Goal: Task Accomplishment & Management: Complete application form

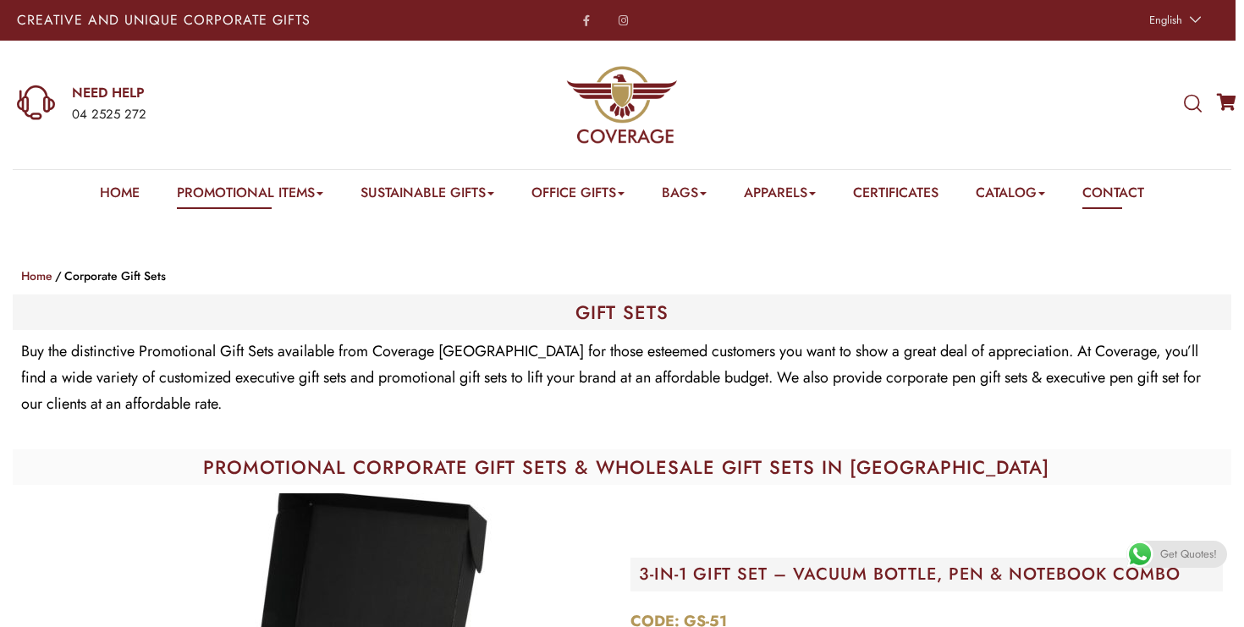
click at [1109, 190] on link "Contact" at bounding box center [1113, 196] width 62 height 26
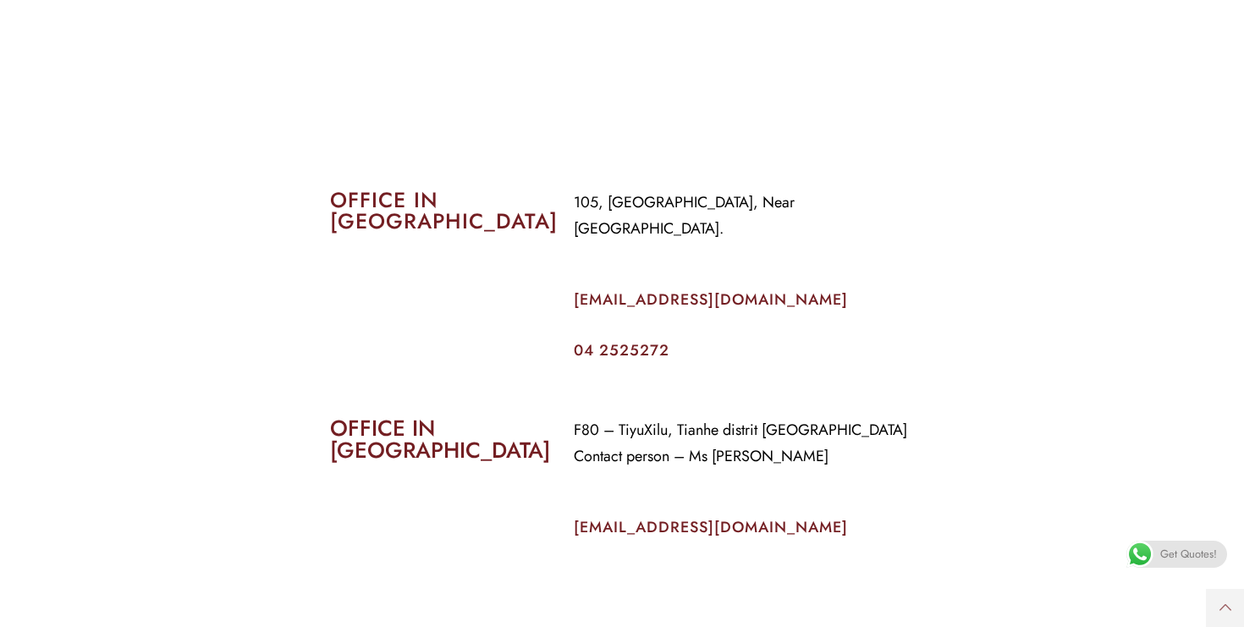
scroll to position [660, 0]
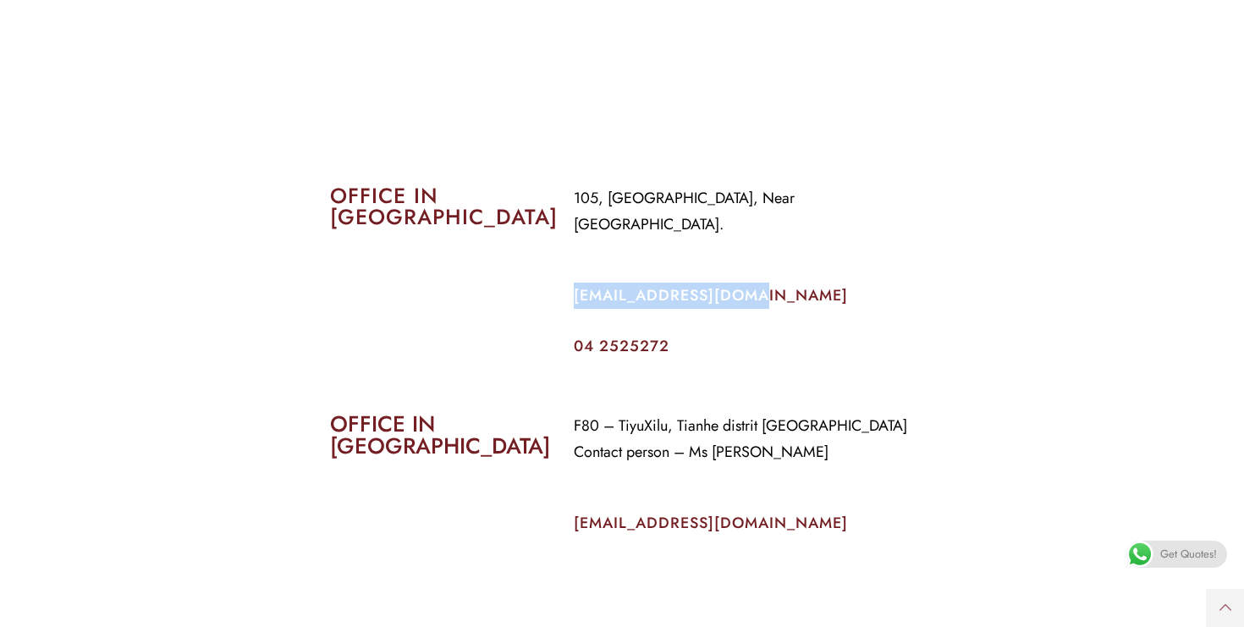
drag, startPoint x: 746, startPoint y: 272, endPoint x: 573, endPoint y: 271, distance: 173.5
click at [573, 271] on div "105, [GEOGRAPHIC_DATA], Near [GEOGRAPHIC_DATA]. [EMAIL_ADDRESS][DOMAIN_NAME] 04…" at bounding box center [744, 270] width 366 height 194
copy link "[EMAIL_ADDRESS][DOMAIN_NAME]"
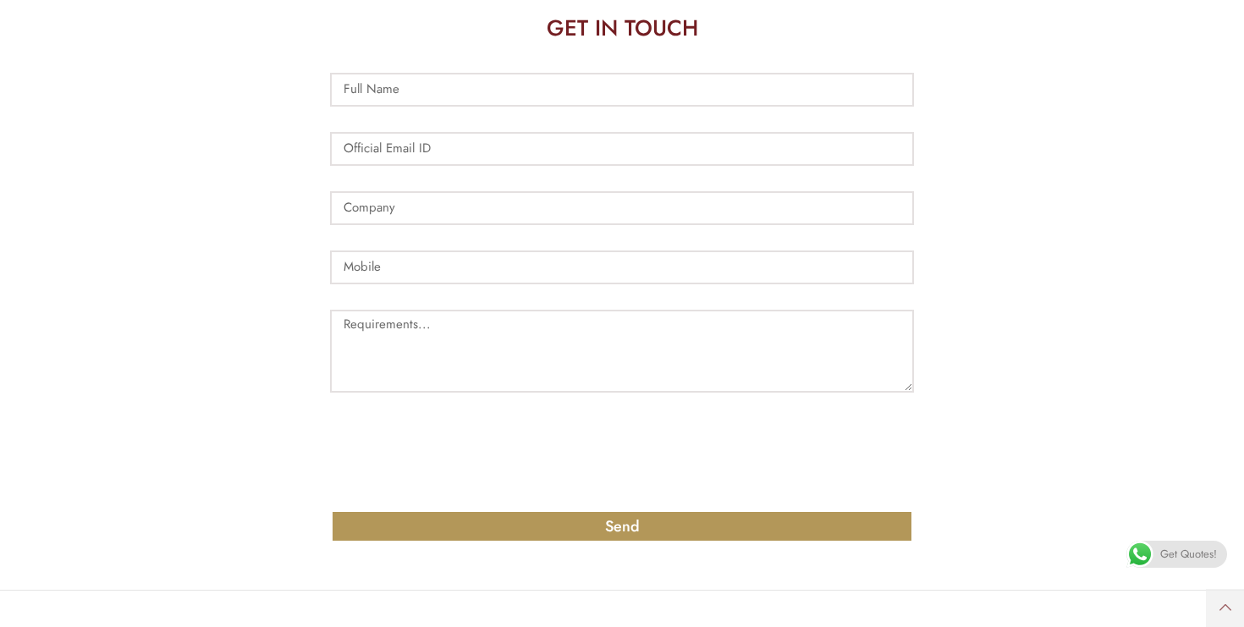
scroll to position [1262, 0]
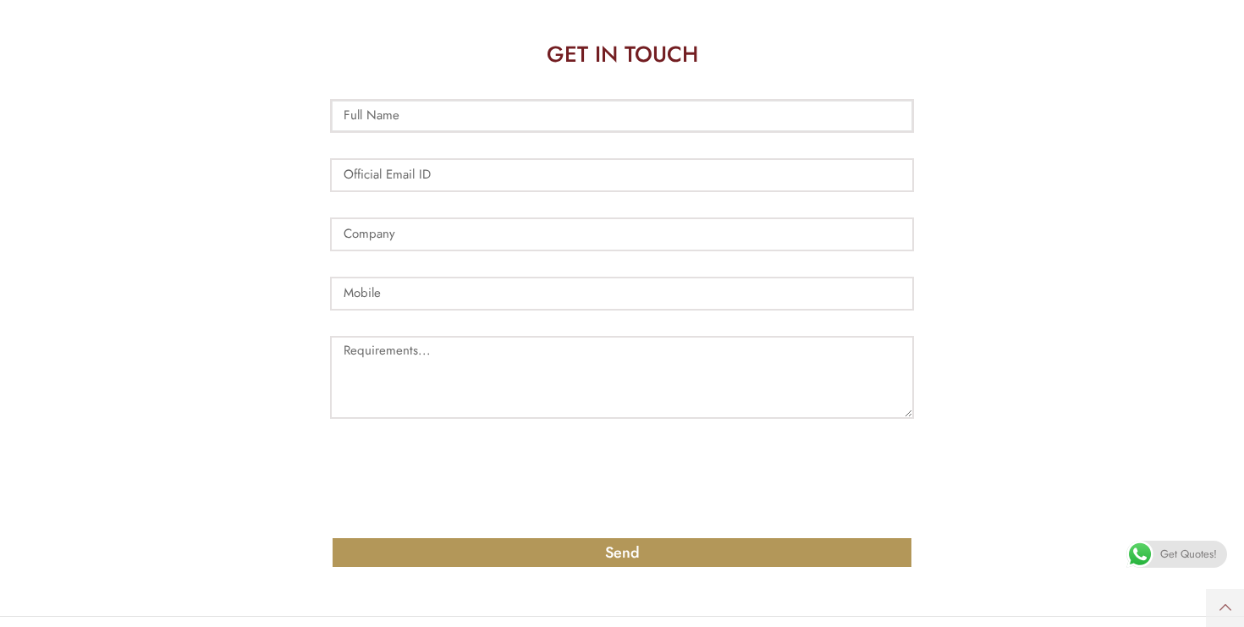
click at [502, 99] on input "Full Name" at bounding box center [622, 116] width 584 height 34
type input "[PERSON_NAME]"
click at [502, 158] on input "Official Email ID" at bounding box center [622, 175] width 584 height 34
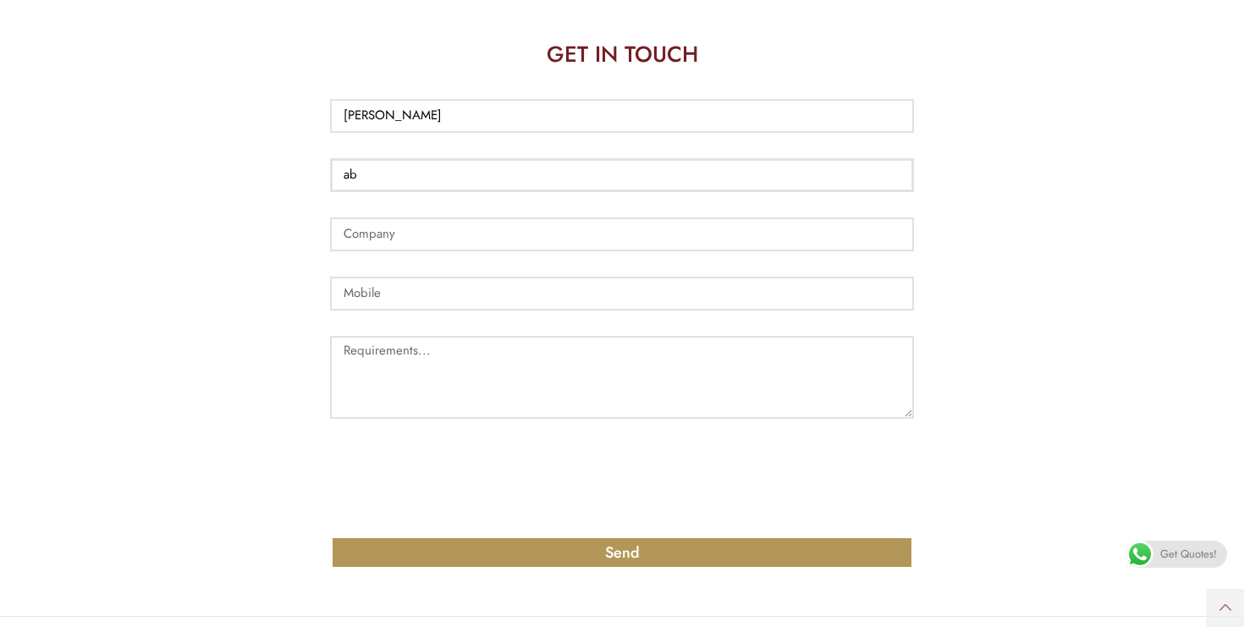
type input "a"
click at [513, 99] on input "[PERSON_NAME]" at bounding box center [622, 116] width 584 height 34
click at [460, 158] on input "Official Email ID" at bounding box center [622, 175] width 584 height 34
paste input "[PERSON_NAME]"
click at [427, 158] on input "[PERSON_NAME]" at bounding box center [622, 175] width 584 height 34
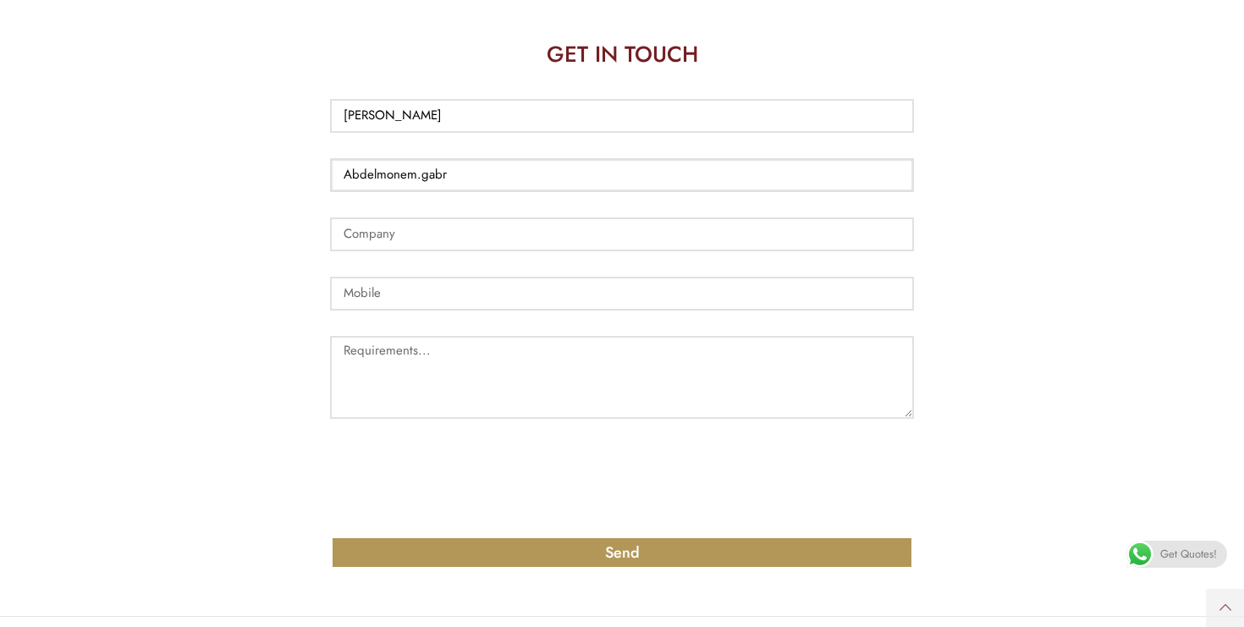
click at [353, 158] on input "Abdelmonem.gabr" at bounding box center [622, 175] width 584 height 34
click at [455, 158] on input "abdelmonem.gabr" at bounding box center [622, 175] width 584 height 34
type input "[EMAIL_ADDRESS][DOMAIN_NAME]"
click at [463, 217] on input "Company" at bounding box center [622, 234] width 584 height 34
type input "talabat"
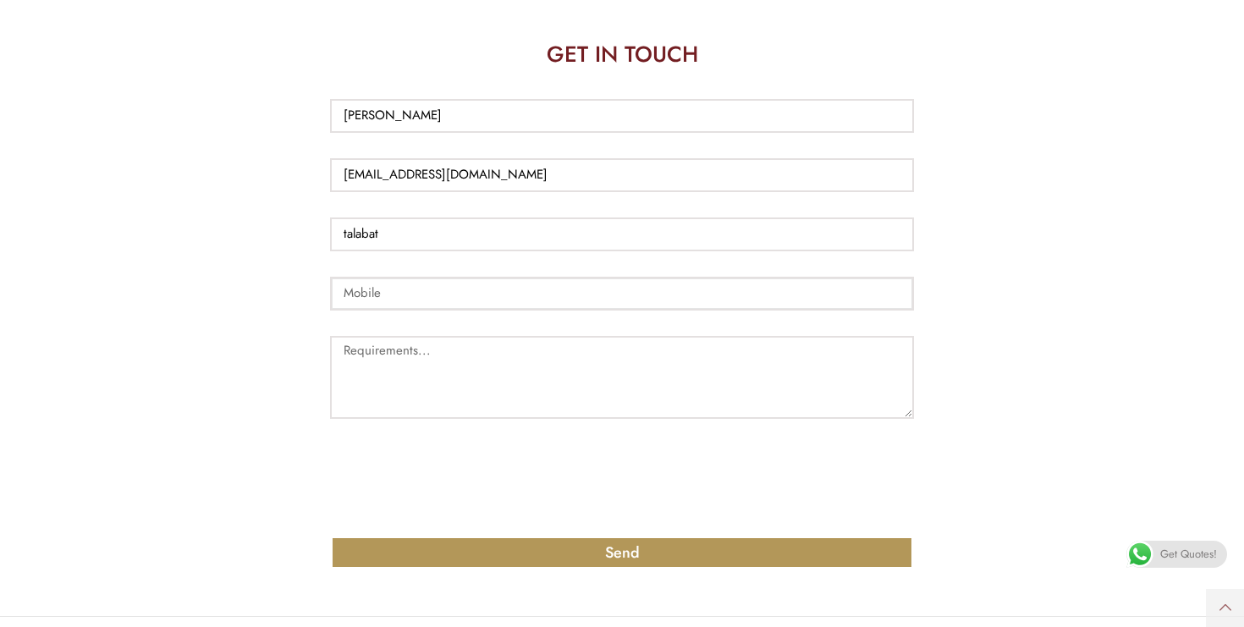
click at [438, 277] on input "Mobile" at bounding box center [622, 294] width 584 height 34
click at [355, 277] on input "0535500624" at bounding box center [622, 294] width 584 height 34
click at [387, 277] on input "[PHONE_NUMBER]" at bounding box center [622, 294] width 584 height 34
type input "[PHONE_NUMBER]"
click at [425, 336] on textarea "Requirements..." at bounding box center [622, 377] width 584 height 83
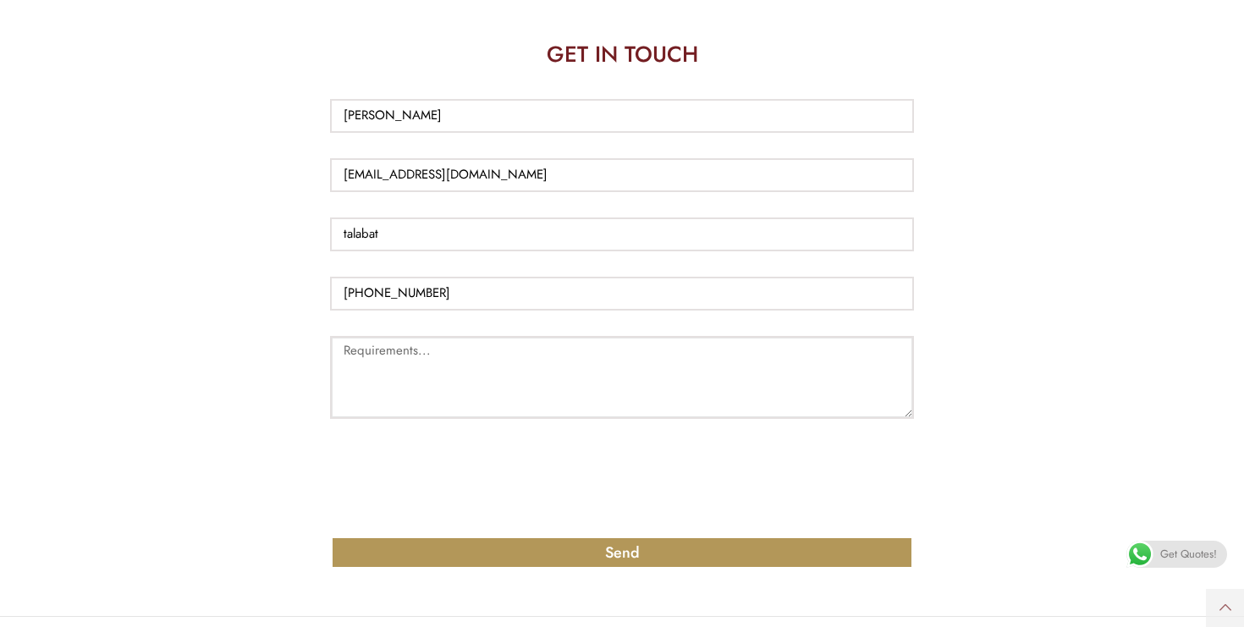
paste textarea "[PERSON_NAME]"
type textarea "[PERSON_NAME]"
click at [592, 364] on textarea "Requirements..." at bounding box center [622, 377] width 584 height 83
paste textarea "Hello, Hope you are doing well. This is [PERSON_NAME], talabat procurement team…"
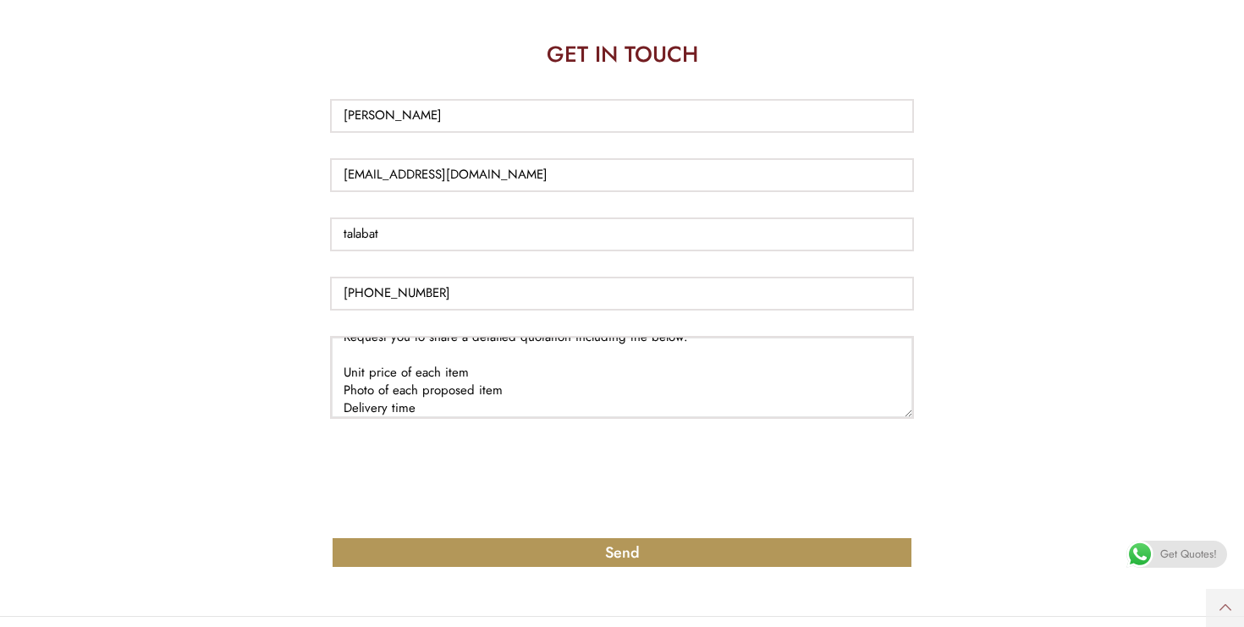
scroll to position [267, 0]
drag, startPoint x: 425, startPoint y: 380, endPoint x: 343, endPoint y: 337, distance: 92.7
click at [343, 337] on textarea "Hello, Hope you are doing well. This is [PERSON_NAME], talabat procurement team…" at bounding box center [622, 377] width 584 height 83
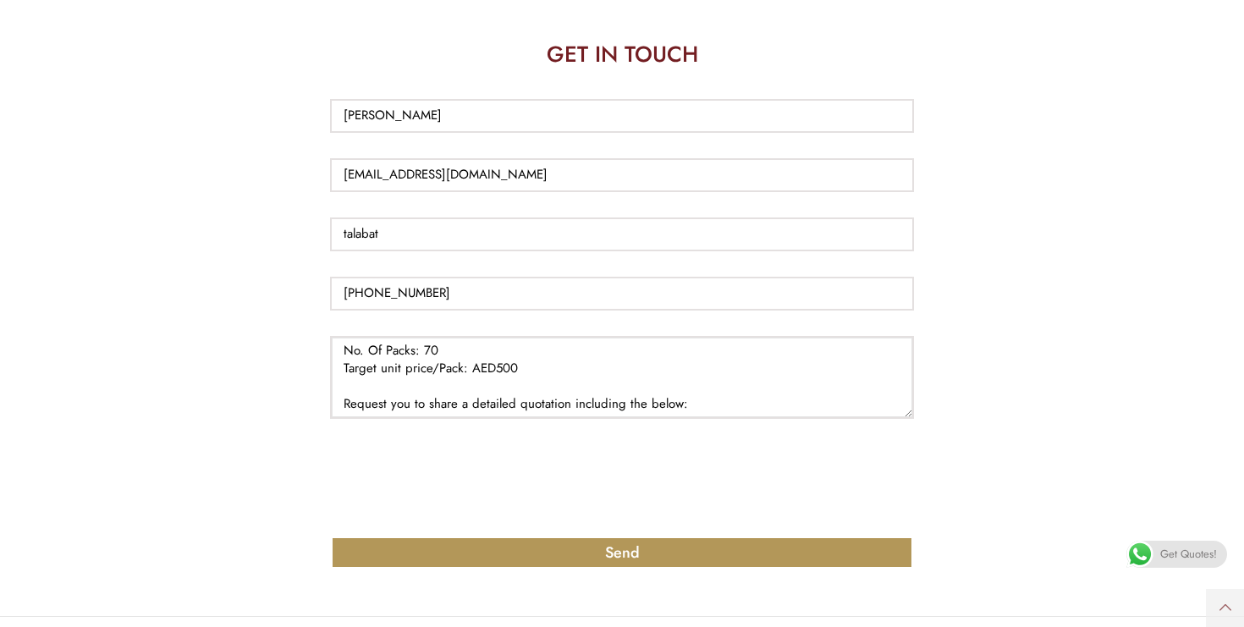
scroll to position [231, 0]
drag, startPoint x: 678, startPoint y: 339, endPoint x: 563, endPoint y: 341, distance: 115.1
click at [563, 342] on textarea "Hello, Hope you are doing well. This is [PERSON_NAME], talabat procurement team…" at bounding box center [622, 377] width 584 height 83
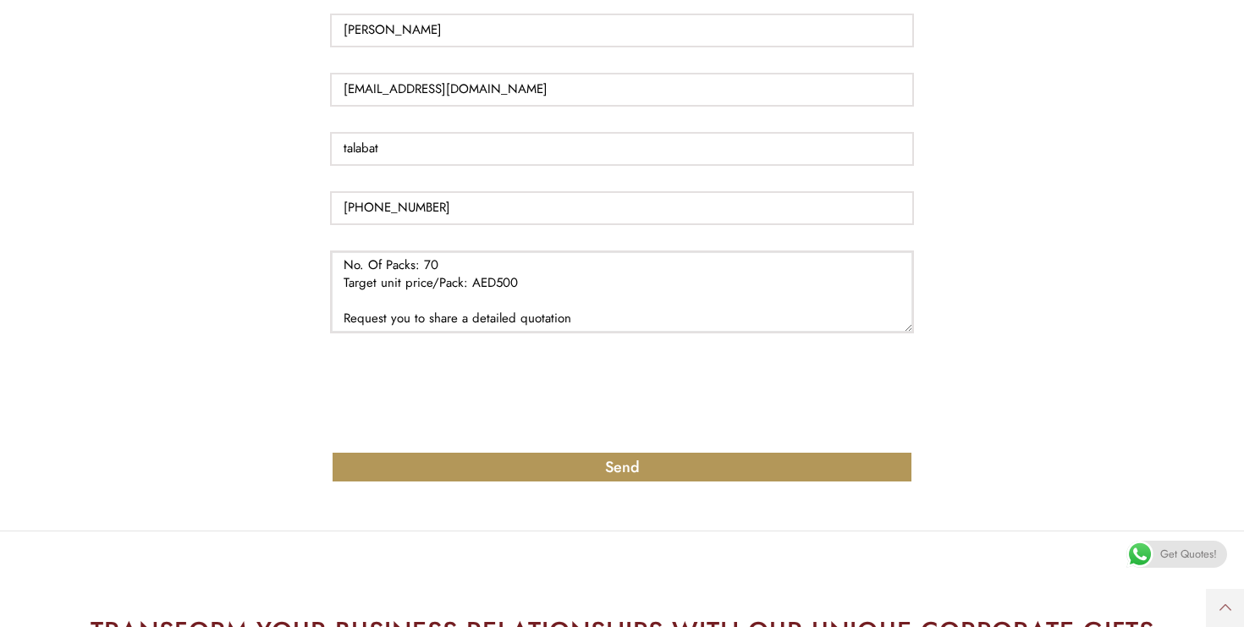
scroll to position [1379, 0]
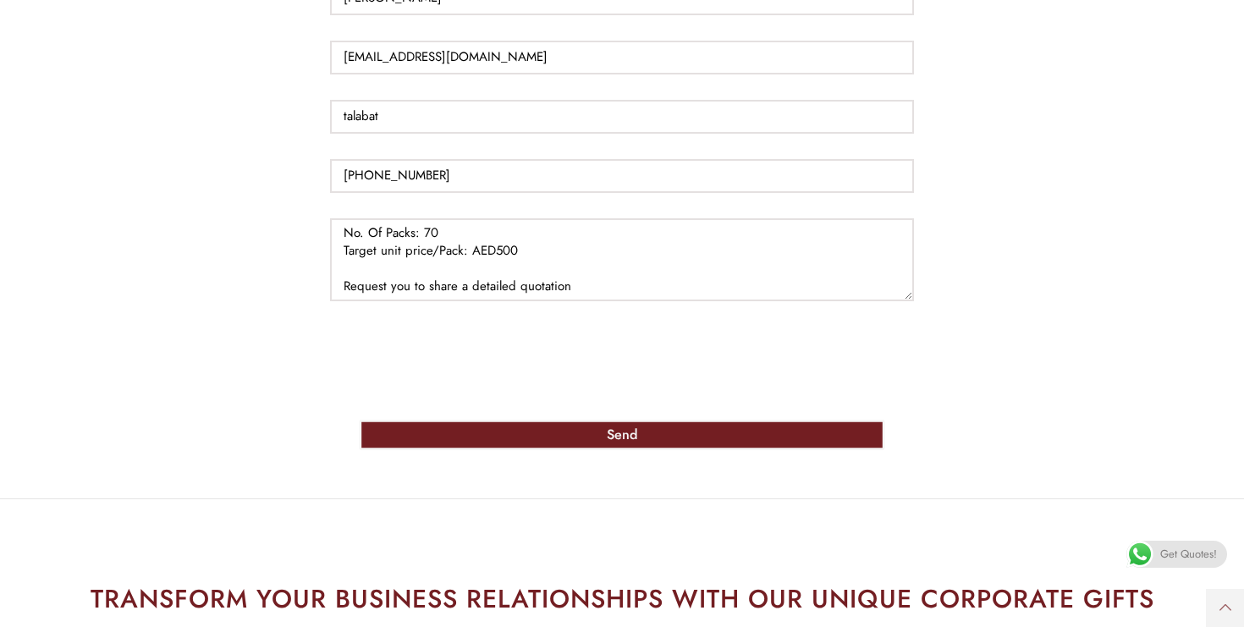
click at [624, 428] on span "Send" at bounding box center [622, 435] width 31 height 14
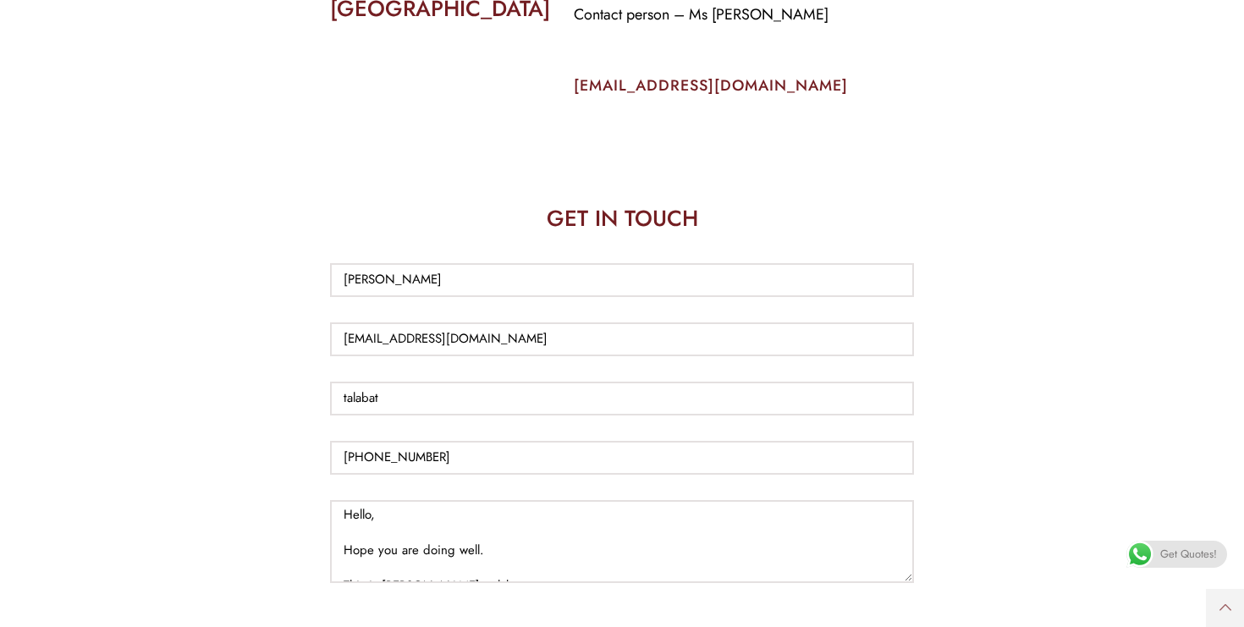
scroll to position [1093, 0]
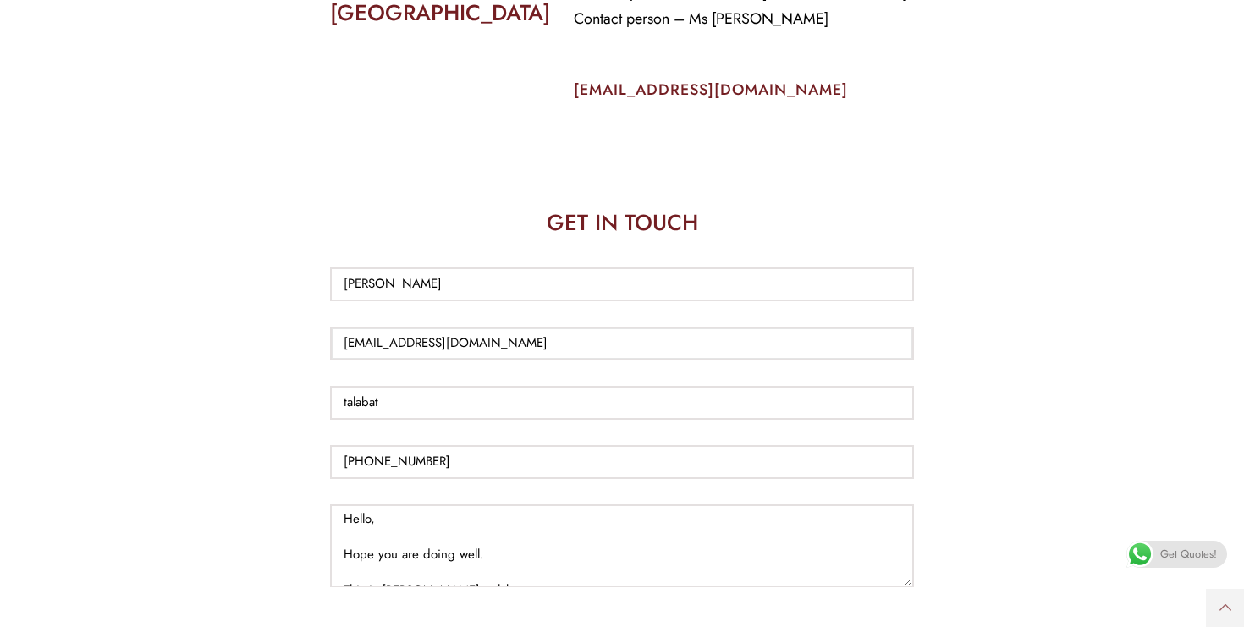
click at [733, 327] on input "[EMAIL_ADDRESS][DOMAIN_NAME]" at bounding box center [622, 344] width 584 height 34
click at [661, 386] on input "talabat" at bounding box center [622, 403] width 584 height 34
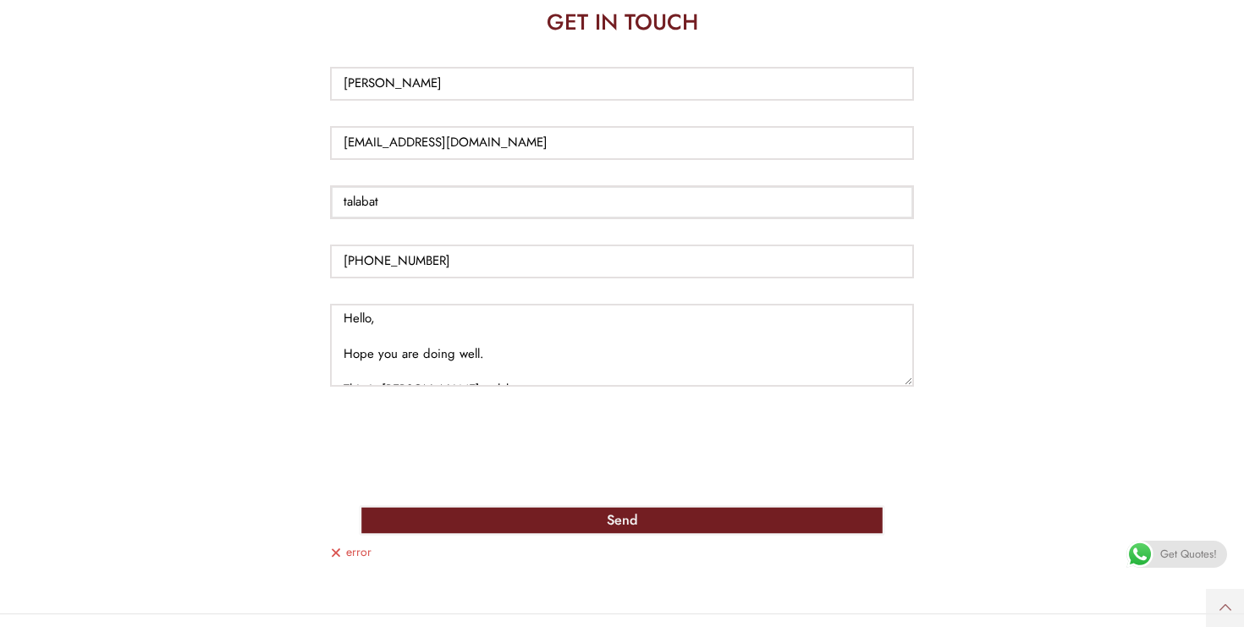
scroll to position [1315, 0]
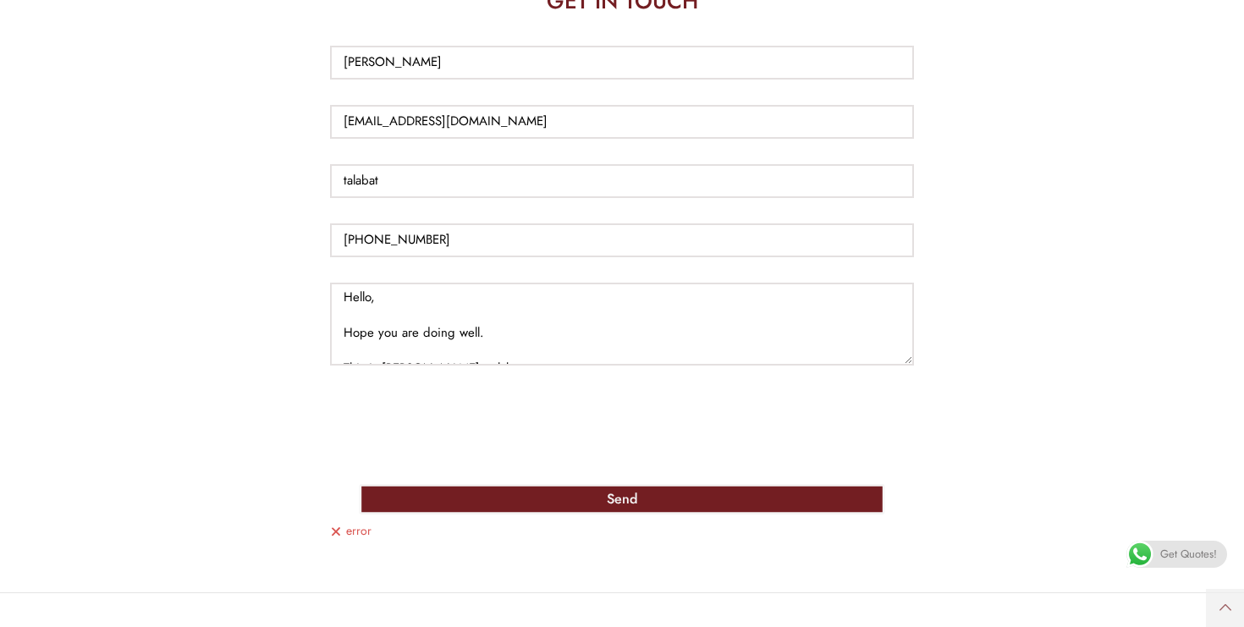
click at [567, 484] on button "Send" at bounding box center [623, 499] width 526 height 30
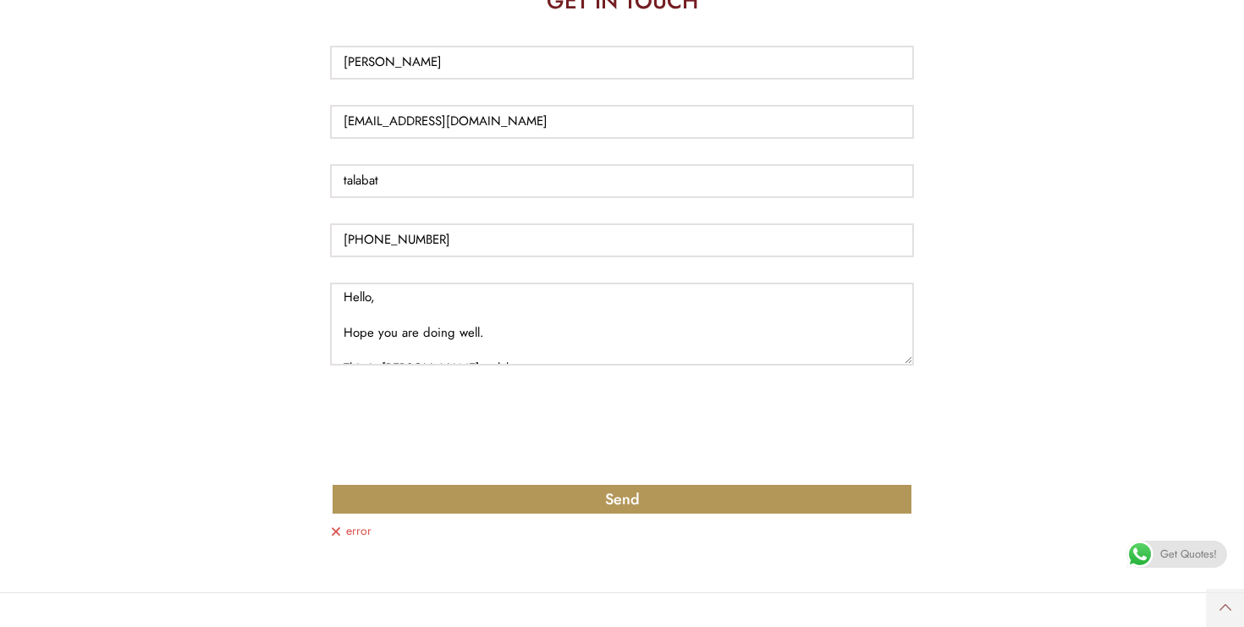
scroll to position [231, 0]
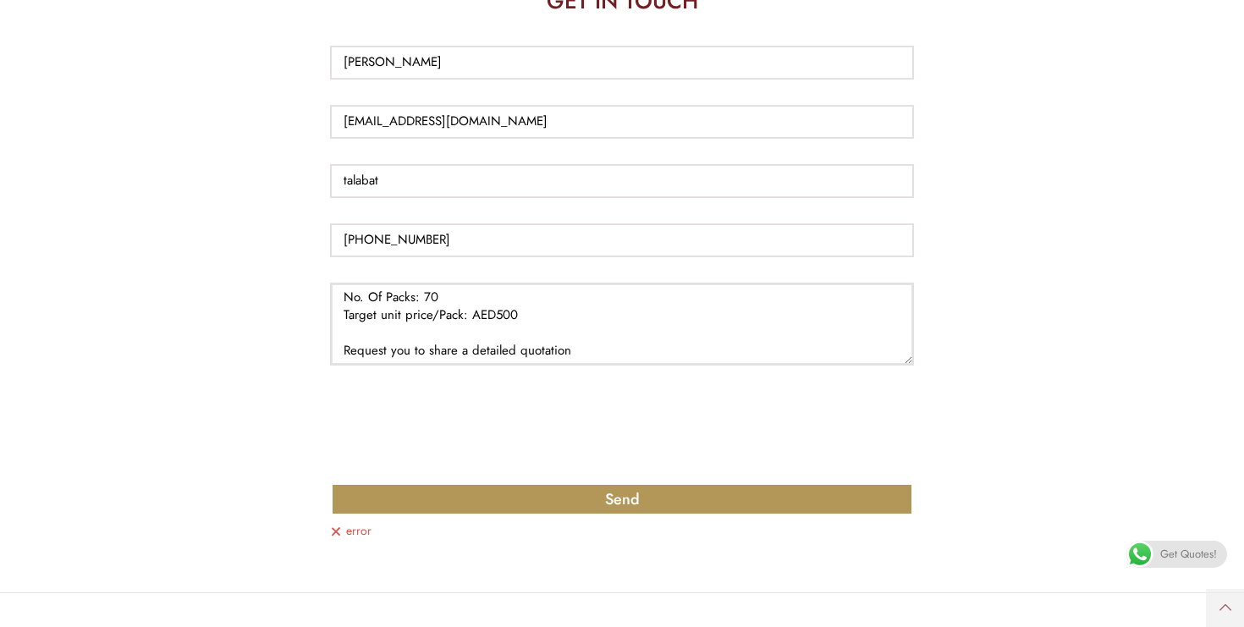
click at [509, 318] on textarea "Hello, Hope you are doing well. This is [PERSON_NAME], talabat procurement team…" at bounding box center [622, 324] width 584 height 83
type textarea "Hello, Hope you are doing well. This is [PERSON_NAME], talabat procurement team…"
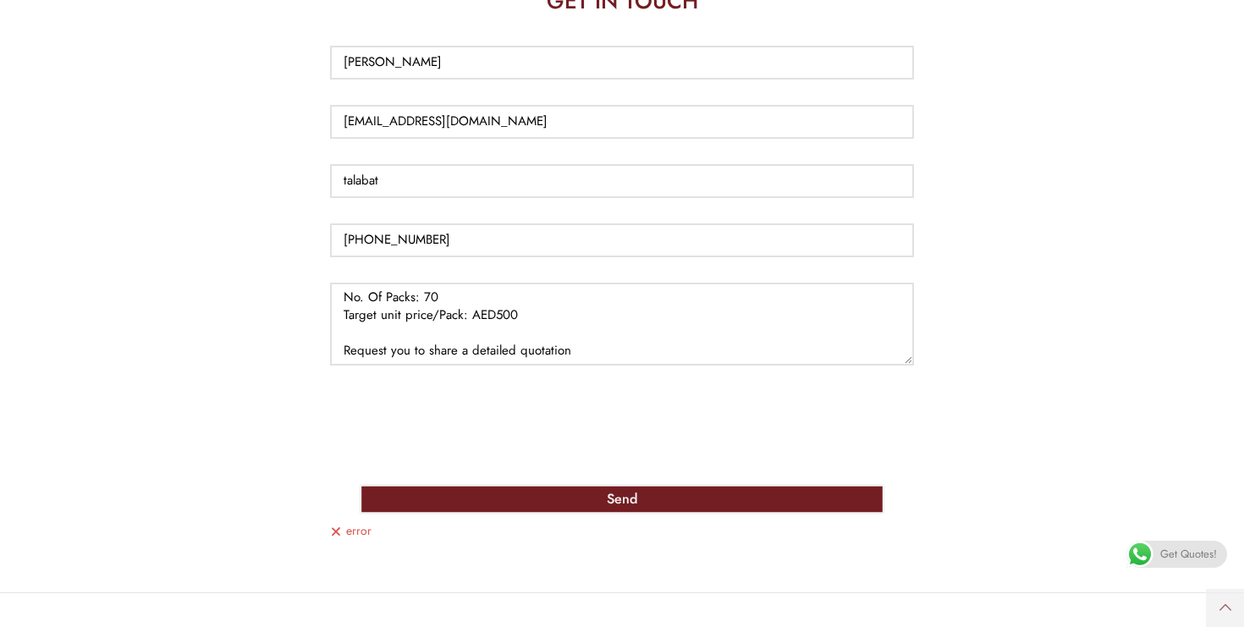
click at [461, 484] on button "Send" at bounding box center [623, 499] width 526 height 30
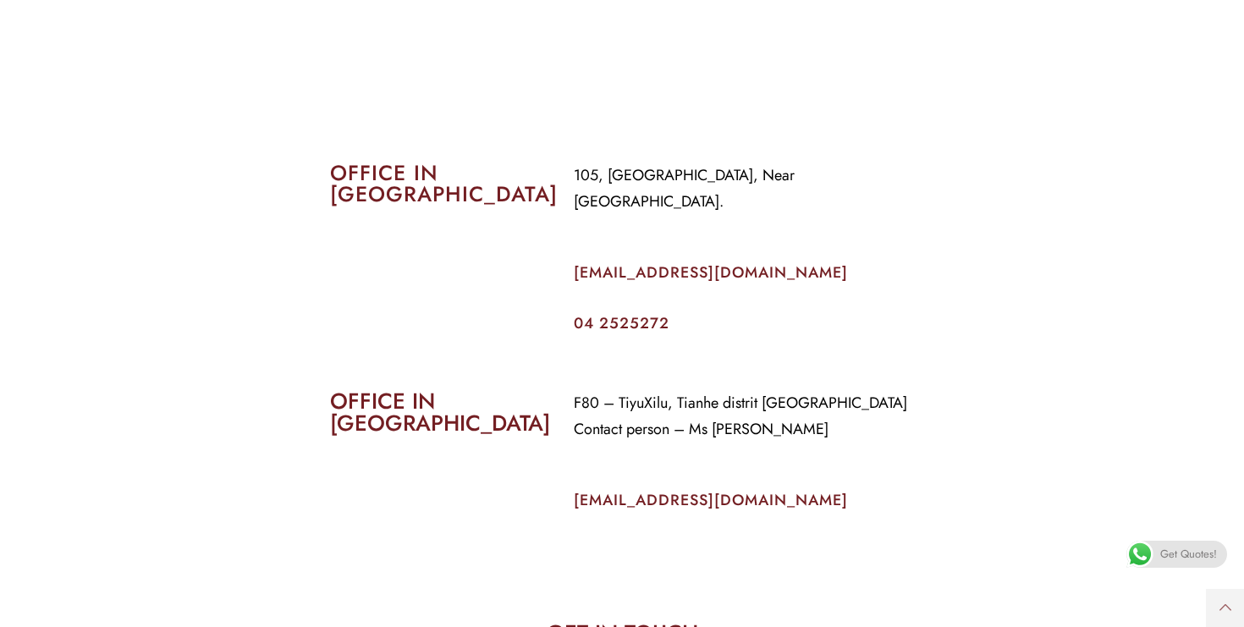
scroll to position [640, 0]
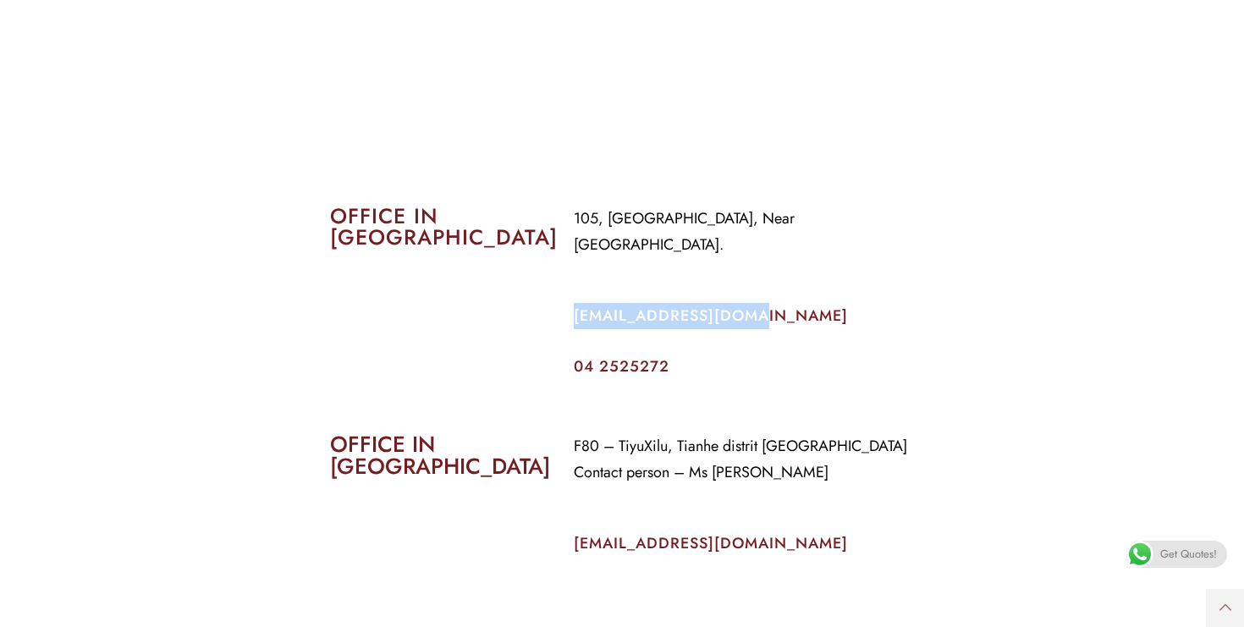
drag, startPoint x: 756, startPoint y: 293, endPoint x: 574, endPoint y: 281, distance: 182.3
click at [574, 303] on p "[EMAIL_ADDRESS][DOMAIN_NAME]" at bounding box center [744, 316] width 340 height 26
copy link "[EMAIL_ADDRESS][DOMAIN_NAME]"
